Goal: Task Accomplishment & Management: Manage account settings

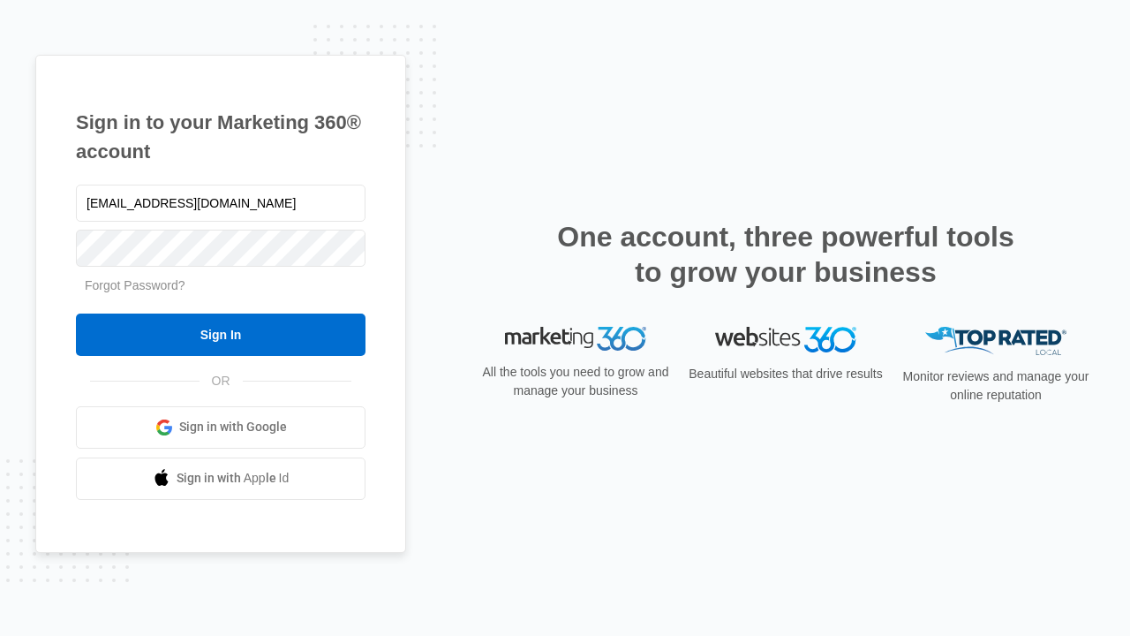
type input "dankie614@gmail.com"
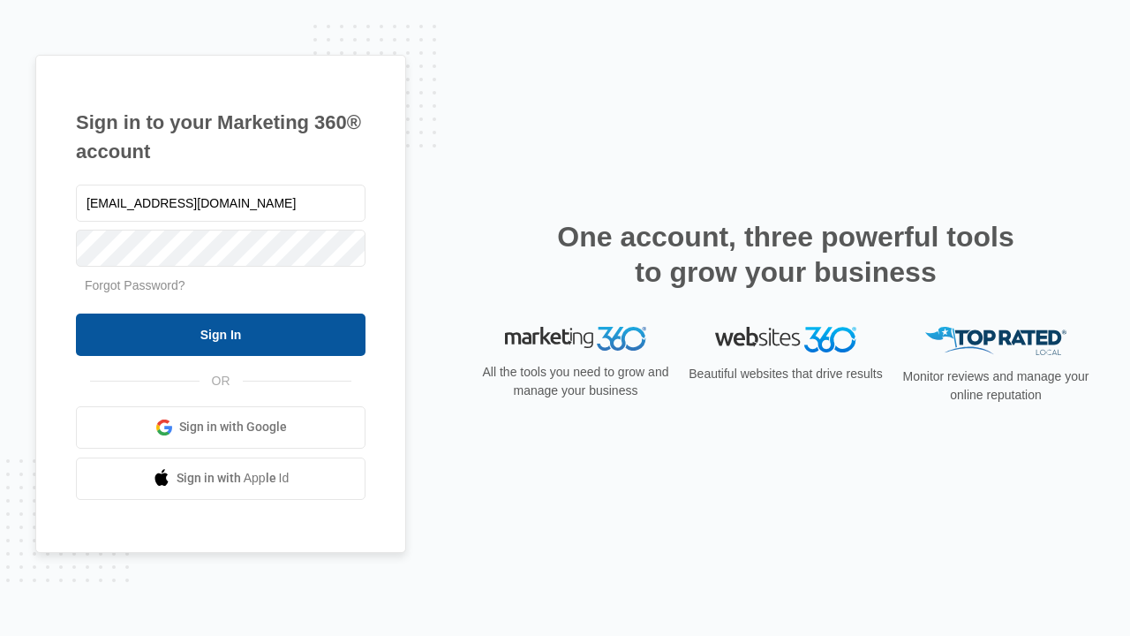
click at [221, 334] on input "Sign In" at bounding box center [221, 334] width 290 height 42
